Goal: Transaction & Acquisition: Book appointment/travel/reservation

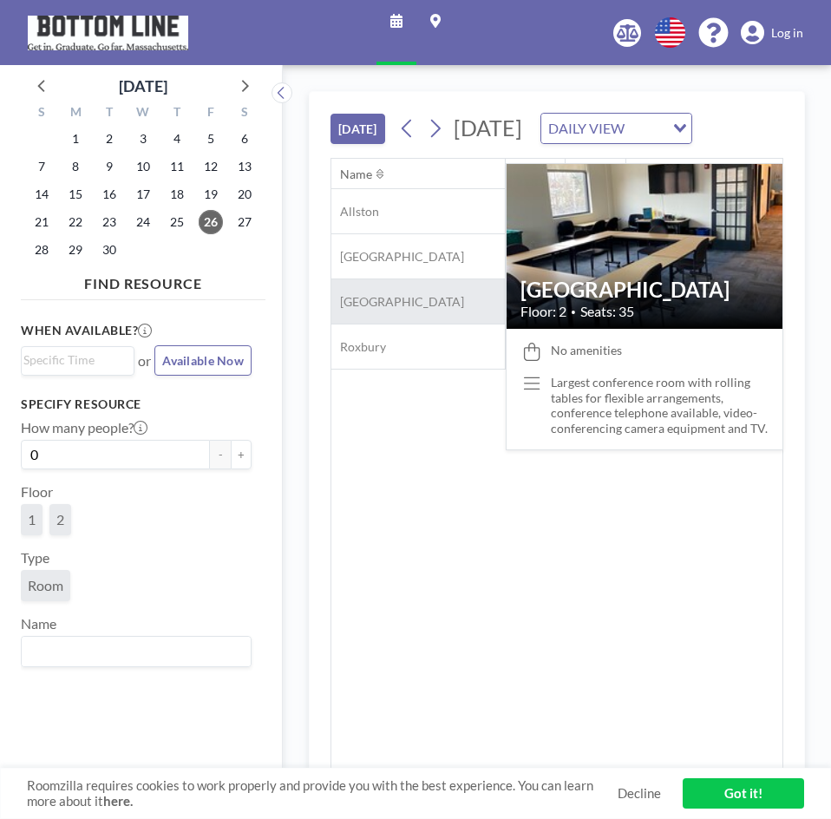
scroll to position [0, 1527]
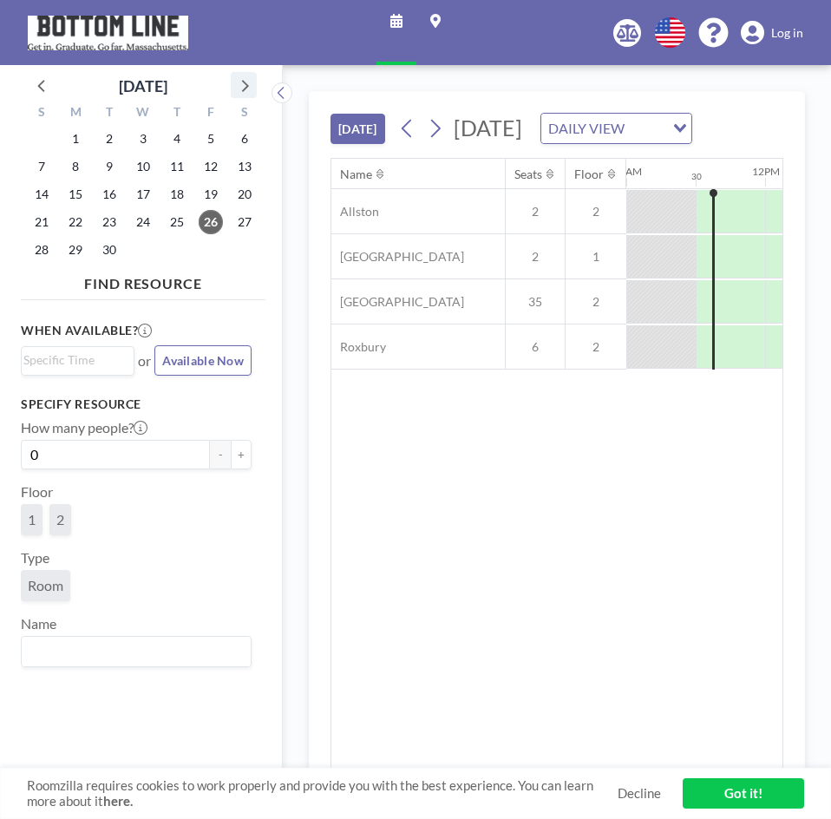
click at [243, 88] on icon at bounding box center [244, 85] width 23 height 23
click at [110, 197] on span "14" at bounding box center [109, 194] width 24 height 24
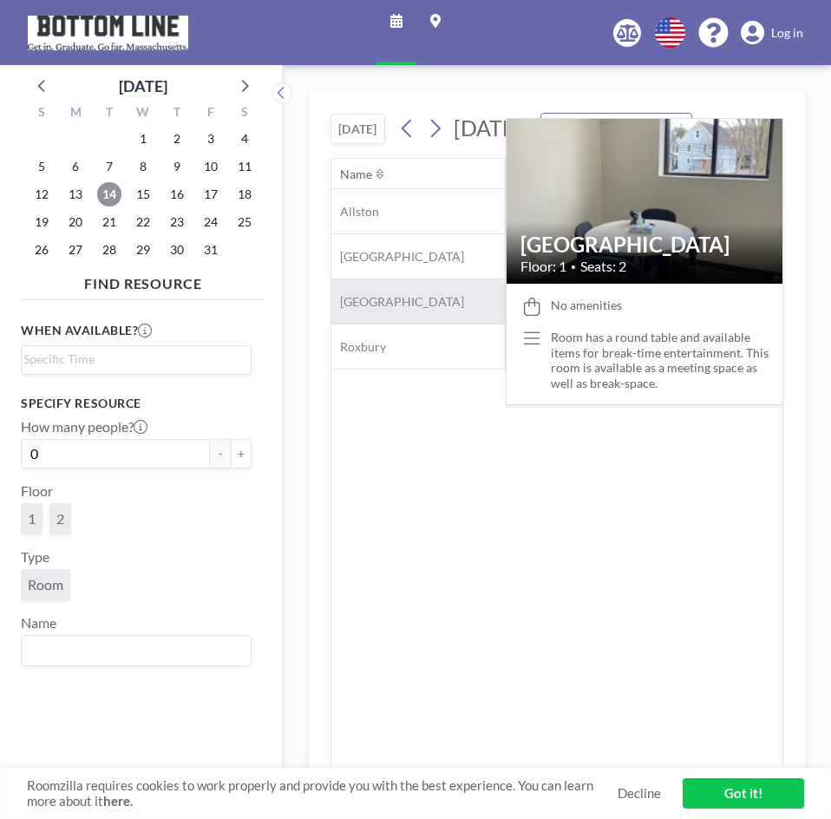
scroll to position [0, 1041]
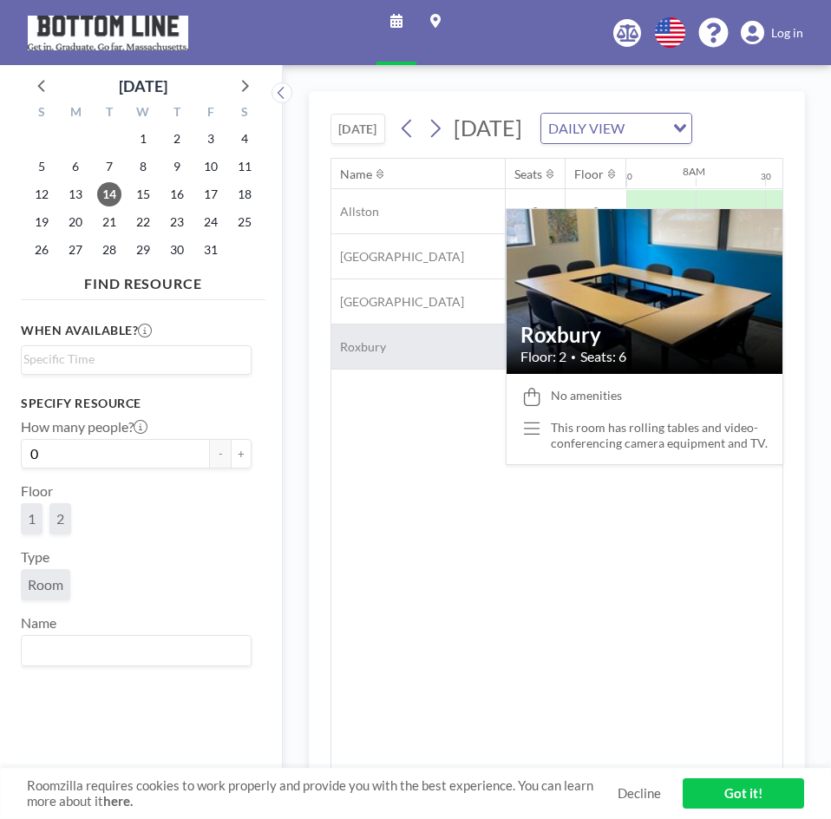
click at [388, 369] on div "Roxbury" at bounding box center [418, 346] width 174 height 44
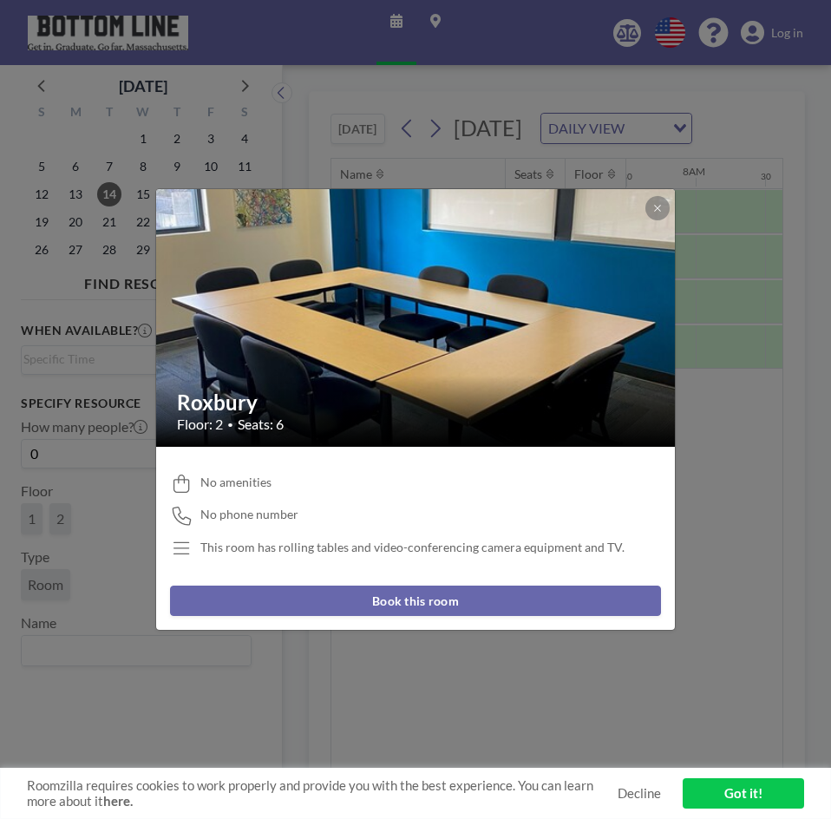
click at [426, 604] on button "Book this room" at bounding box center [415, 601] width 491 height 30
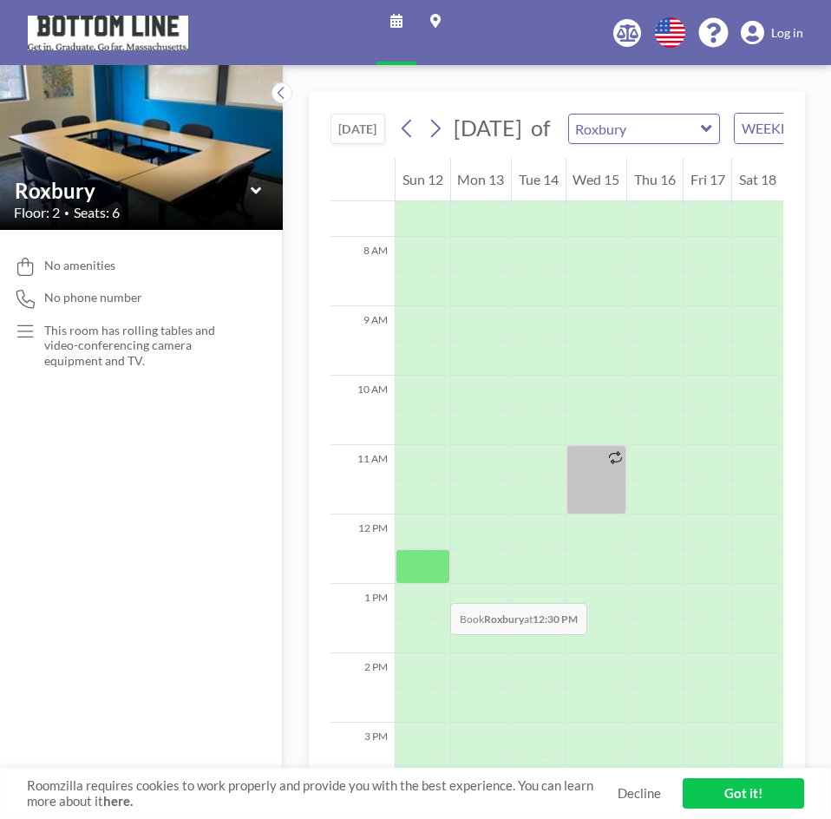
scroll to position [521, 0]
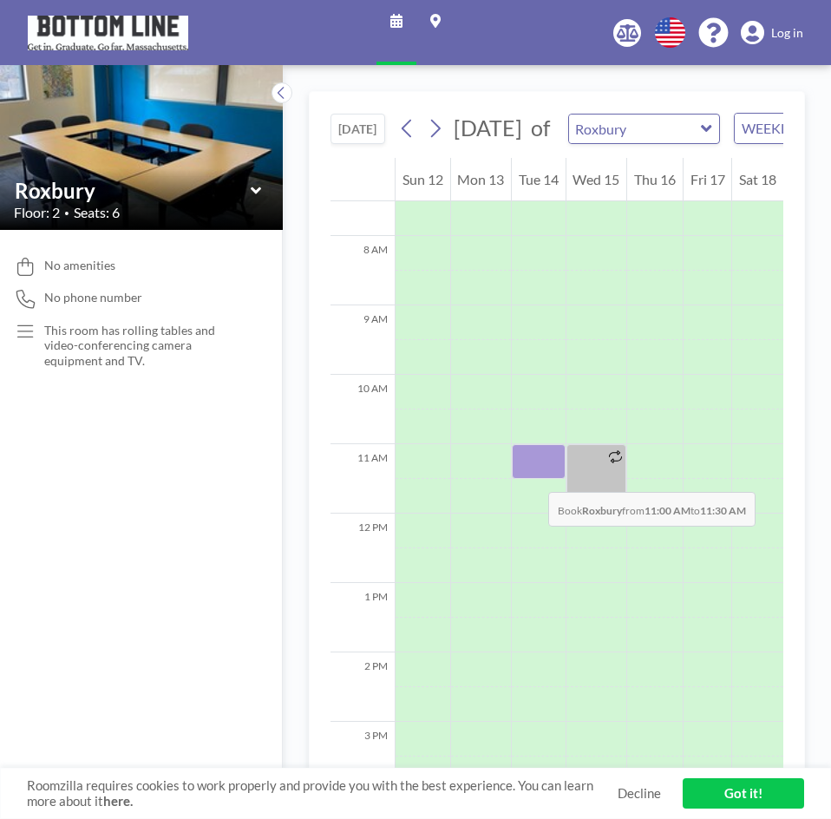
click at [531, 475] on div at bounding box center [539, 461] width 54 height 35
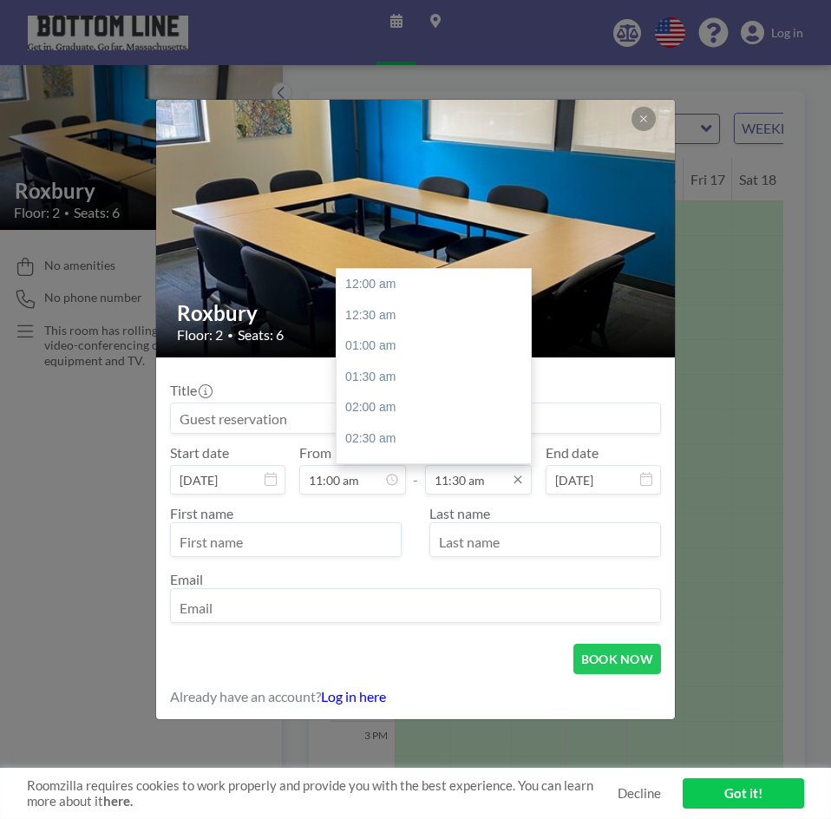
scroll to position [711, 0]
click at [404, 326] on div "12:00 pm" at bounding box center [438, 314] width 203 height 31
type input "12:00 pm"
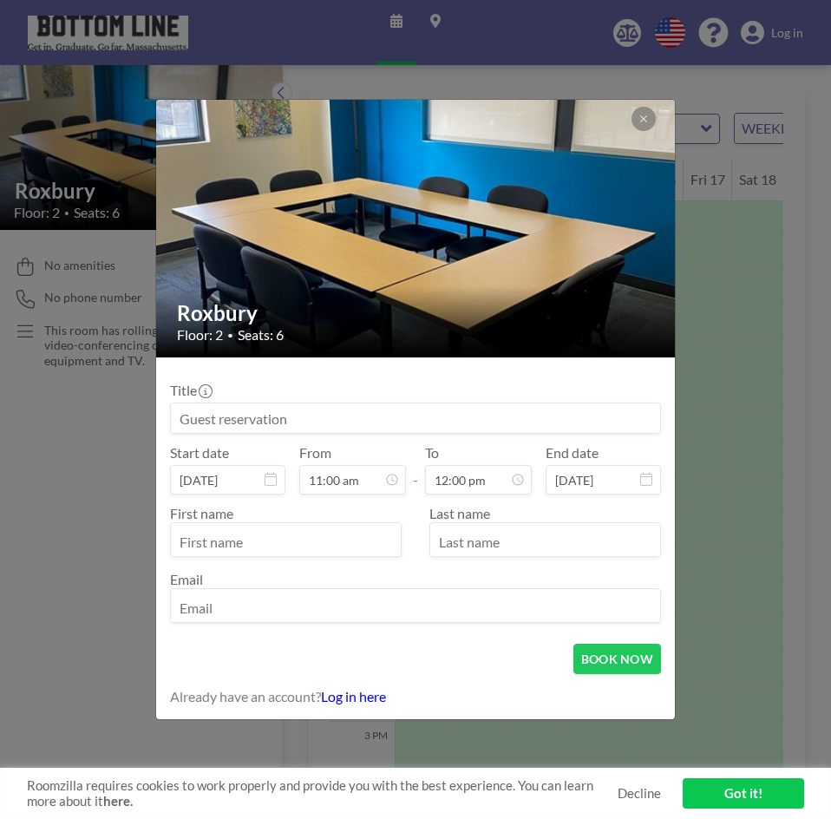
click at [351, 557] on div "First name Last name Email" at bounding box center [415, 564] width 491 height 118
click at [351, 543] on input "text" at bounding box center [286, 541] width 230 height 29
type input "Jourdan"
click at [490, 539] on input "text" at bounding box center [545, 541] width 230 height 29
type input "[PERSON_NAME]"
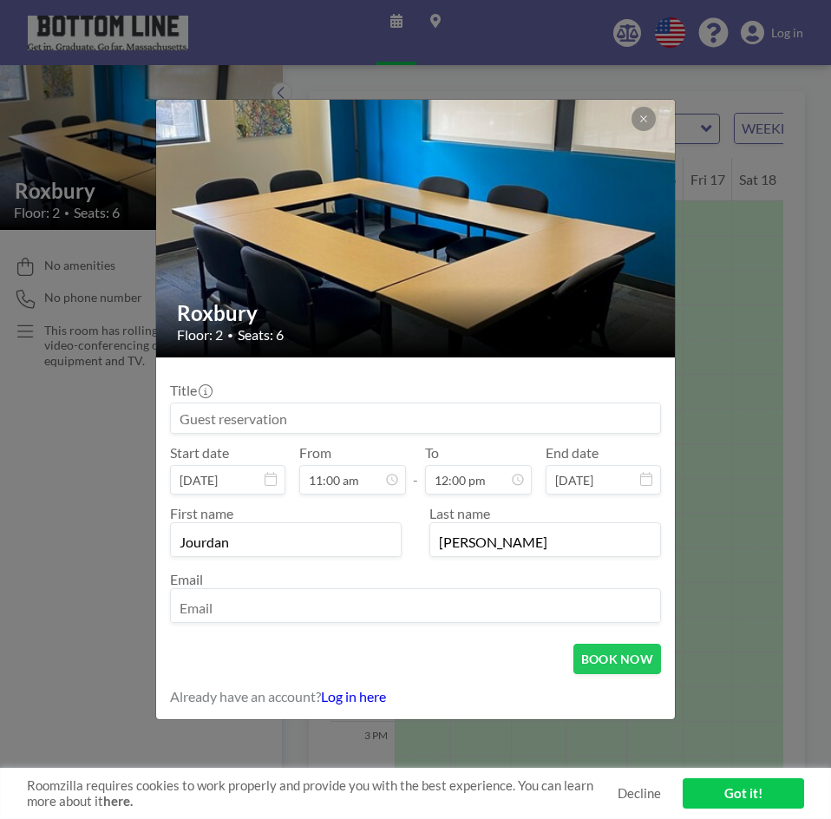
click at [443, 601] on input "email" at bounding box center [415, 607] width 489 height 29
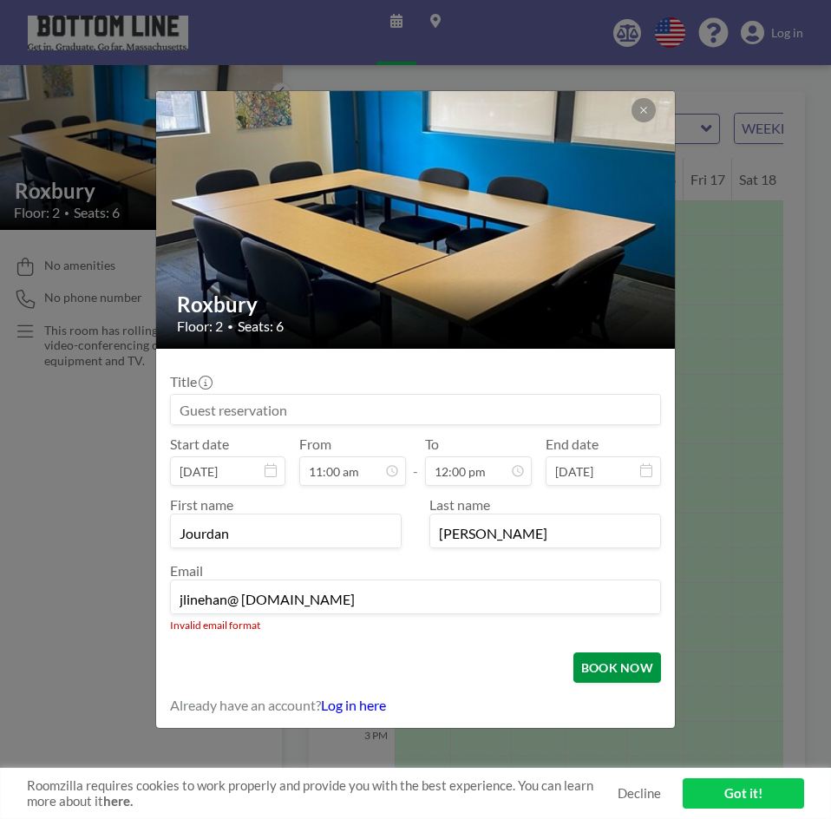
click at [602, 669] on button "BOOK NOW" at bounding box center [617, 667] width 88 height 30
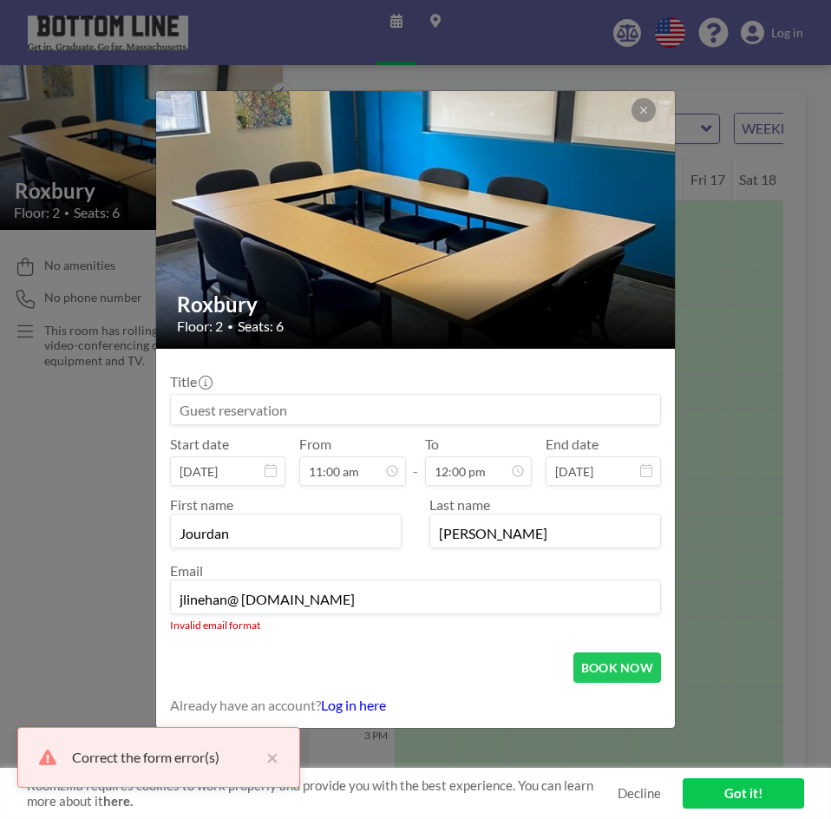
click at [363, 656] on div "BOOK NOW" at bounding box center [415, 667] width 491 height 30
click at [274, 606] on input "jlinehan@ [DOMAIN_NAME]" at bounding box center [415, 598] width 489 height 29
drag, startPoint x: 242, startPoint y: 603, endPoint x: 405, endPoint y: 659, distance: 172.6
click at [244, 603] on input "jlinehan@ [DOMAIN_NAME]" at bounding box center [415, 598] width 489 height 29
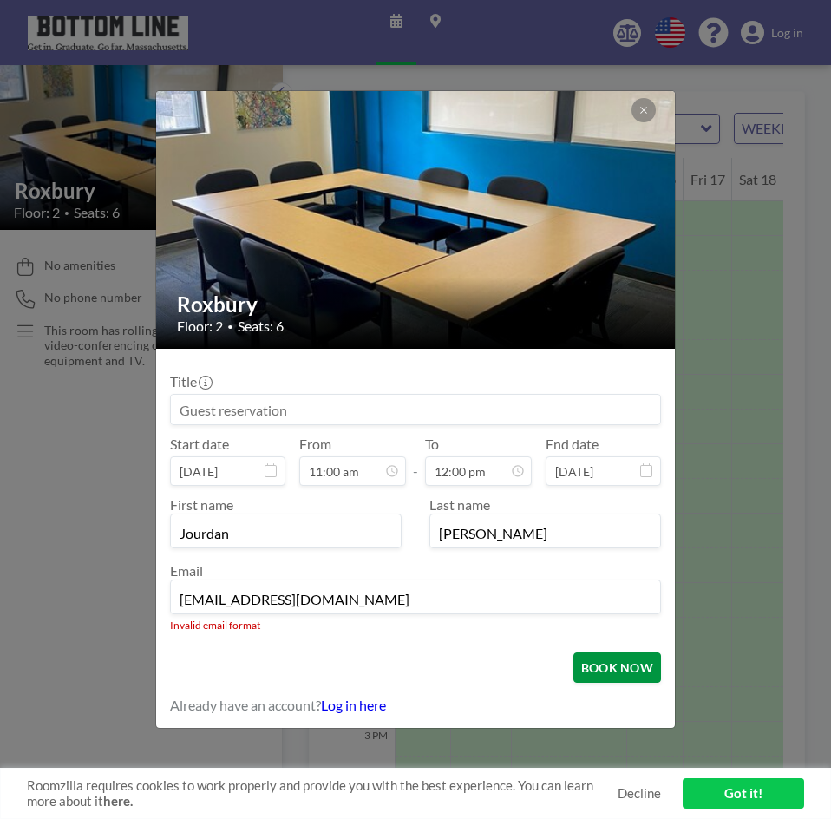
type input "[EMAIL_ADDRESS][DOMAIN_NAME]"
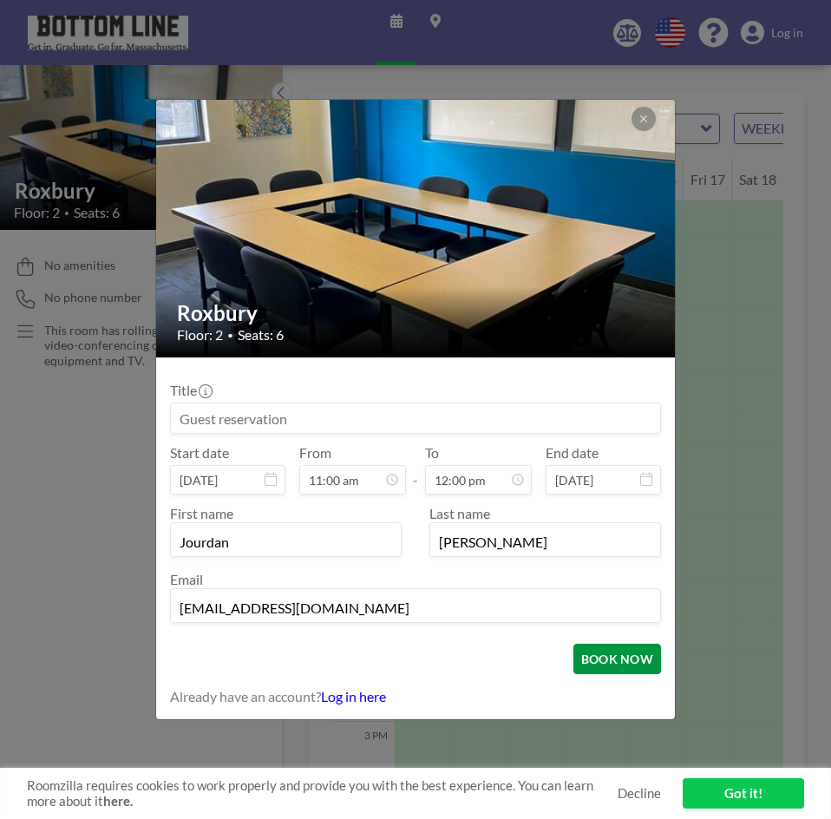
click at [610, 652] on button "BOOK NOW" at bounding box center [617, 659] width 88 height 30
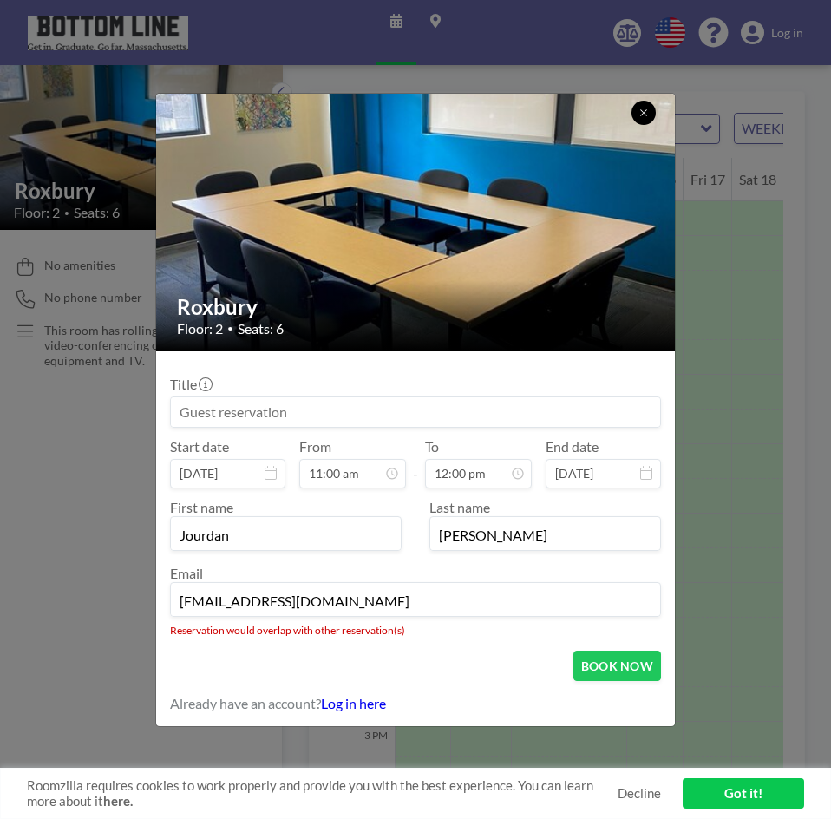
click at [647, 115] on icon at bounding box center [644, 113] width 10 height 10
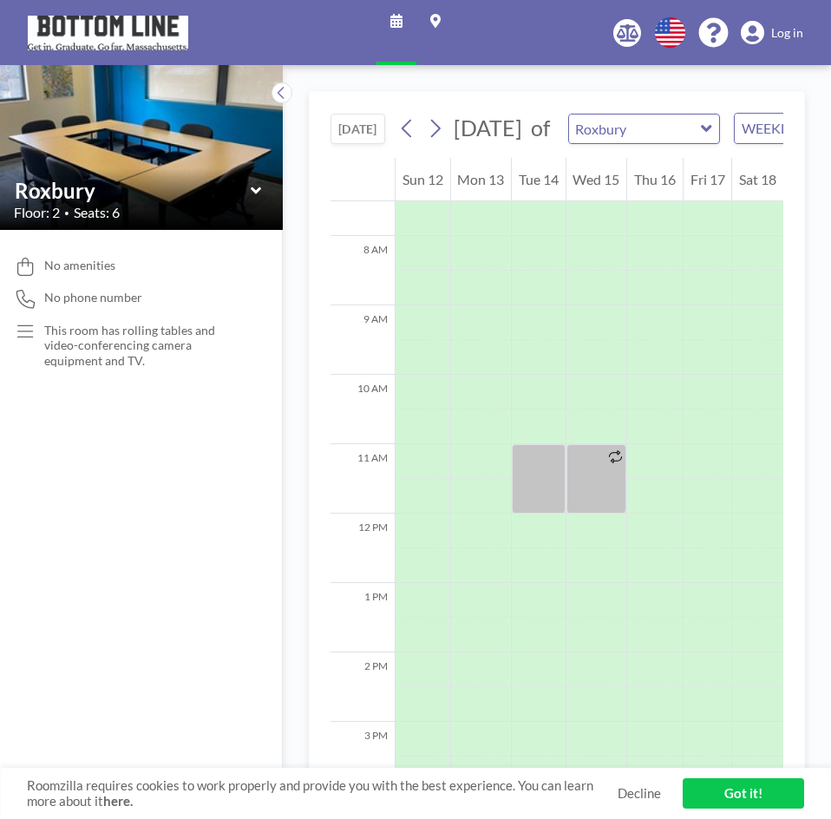
click at [195, 515] on div "No amenities No phone number This room has rolling tables and video-conferencin…" at bounding box center [141, 524] width 283 height 589
